Goal: Find specific page/section: Find specific page/section

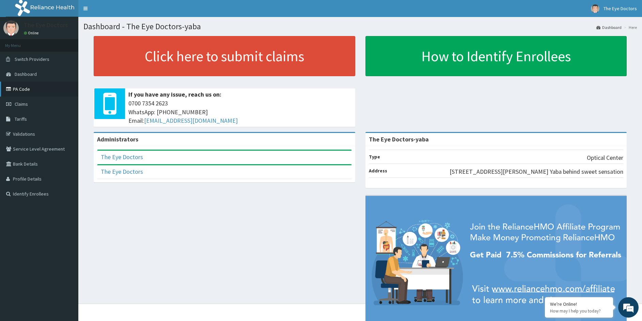
click at [21, 89] on link "PA Code" at bounding box center [39, 89] width 78 height 15
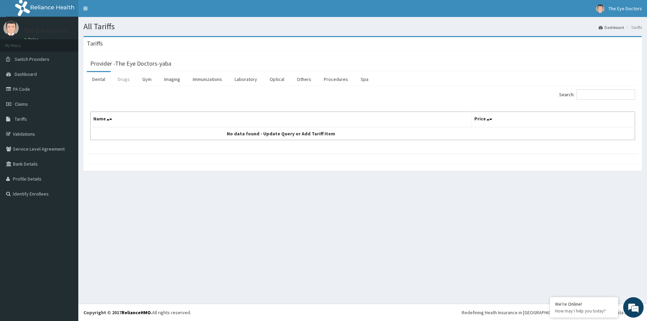
click at [119, 82] on link "Drugs" at bounding box center [123, 79] width 23 height 14
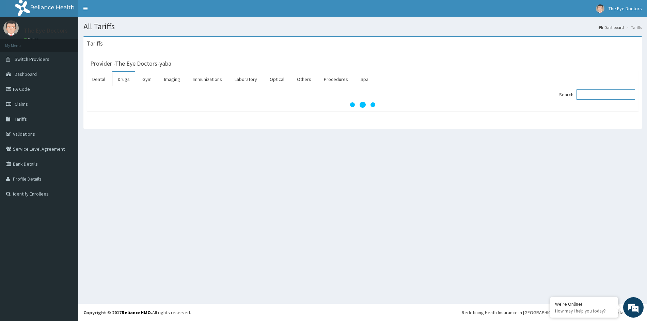
click at [596, 95] on input "Search:" at bounding box center [606, 95] width 59 height 10
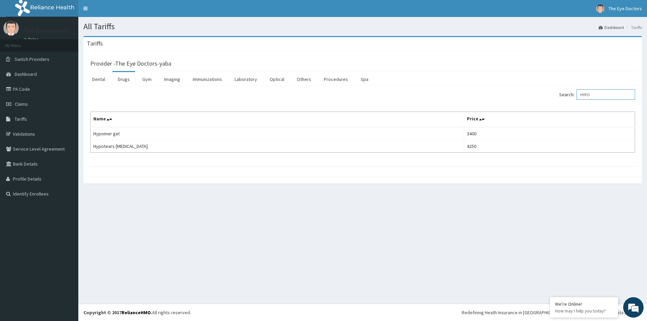
type input "HYPO"
